Goal: Task Accomplishment & Management: Use online tool/utility

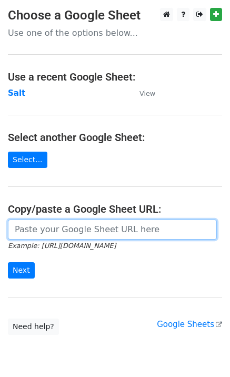
click at [28, 228] on input "url" at bounding box center [112, 229] width 209 height 20
paste input "[URL][DOMAIN_NAME]"
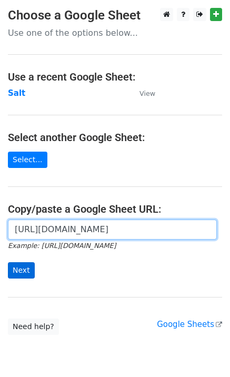
scroll to position [0, 229]
type input "[URL][DOMAIN_NAME]"
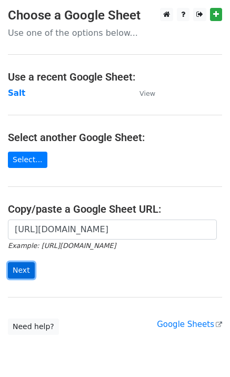
scroll to position [0, 0]
click at [18, 273] on input "Next" at bounding box center [21, 270] width 27 height 16
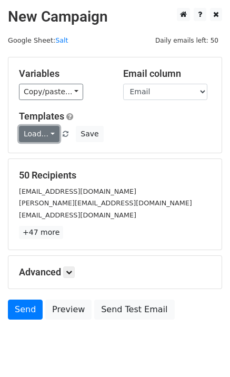
click at [24, 138] on link "Load..." at bounding box center [39, 134] width 41 height 16
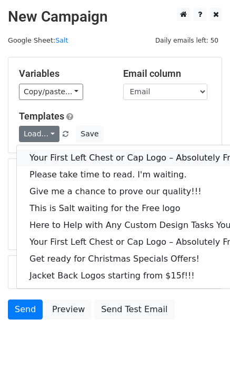
click at [48, 159] on link "Your First Left Chest or Cap Logo – Absolutely Free" at bounding box center [142, 157] width 251 height 17
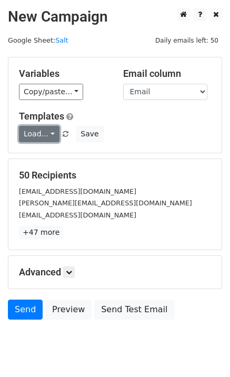
click at [38, 135] on link "Load..." at bounding box center [39, 134] width 41 height 16
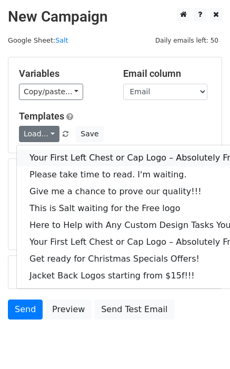
click at [46, 151] on link "Your First Left Chest or Cap Logo – Absolutely Free" at bounding box center [142, 157] width 251 height 17
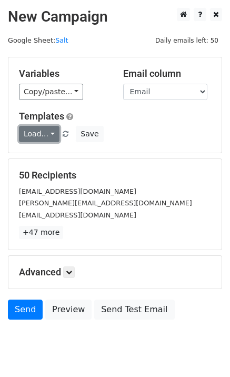
click at [49, 139] on link "Load..." at bounding box center [39, 134] width 41 height 16
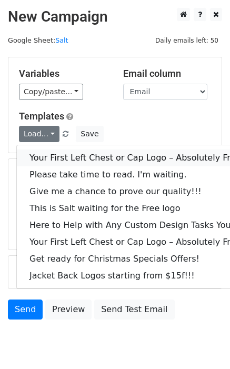
click at [56, 153] on link "Your First Left Chest or Cap Logo – Absolutely Free" at bounding box center [142, 157] width 251 height 17
